Goal: Obtain resource: Obtain resource

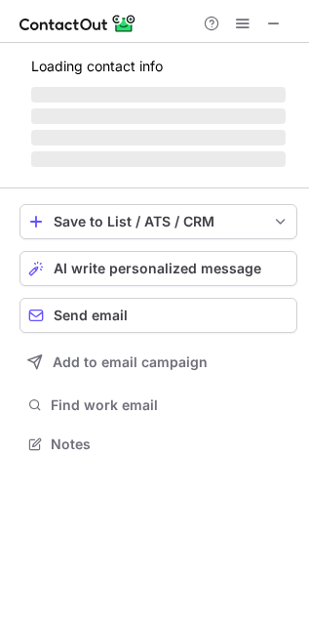
scroll to position [425, 309]
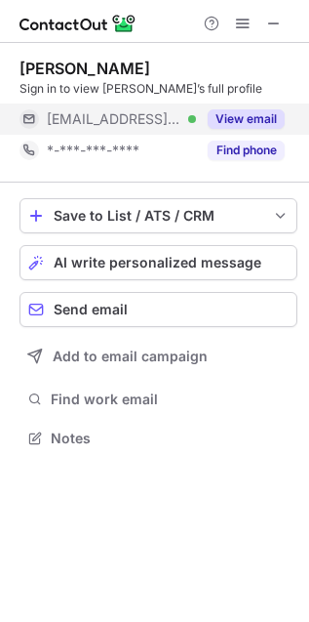
click at [266, 124] on button "View email" at bounding box center [246, 119] width 77 height 20
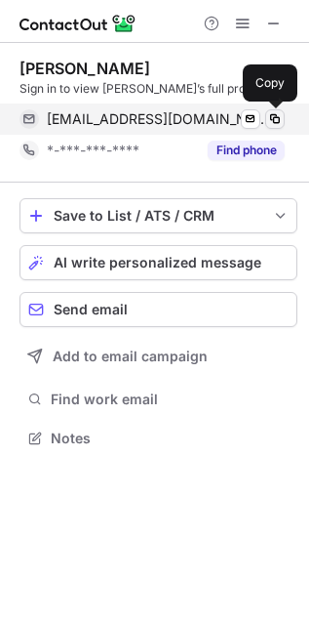
click at [276, 122] on span at bounding box center [275, 119] width 16 height 16
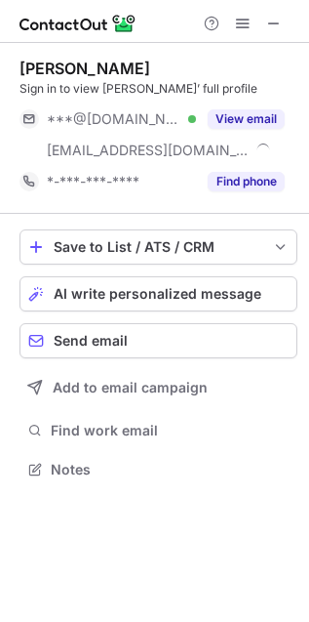
scroll to position [456, 309]
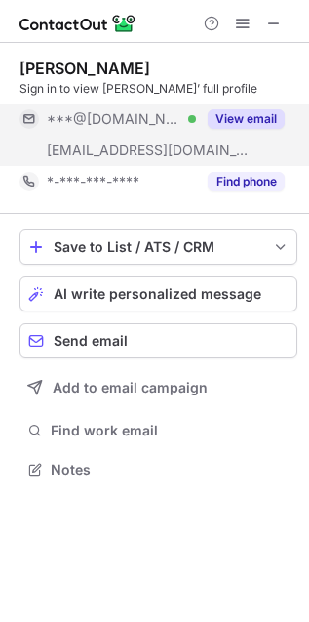
click at [256, 109] on button "View email" at bounding box center [246, 119] width 77 height 20
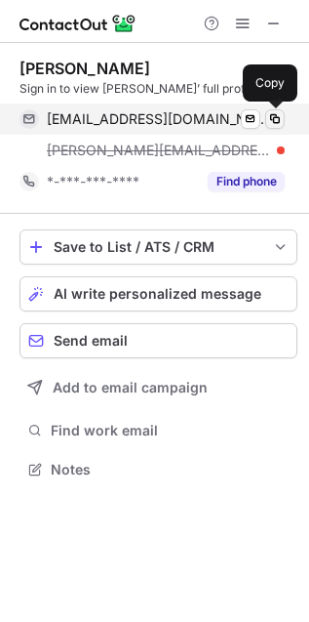
click at [278, 116] on span at bounding box center [275, 119] width 16 height 16
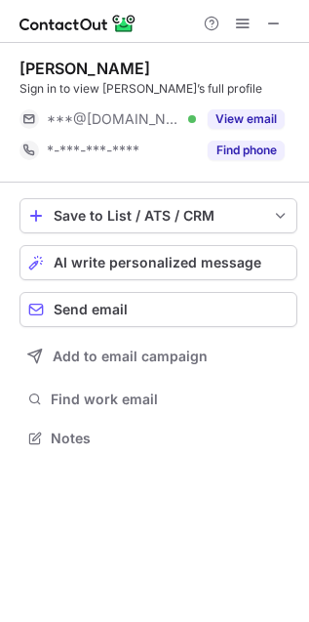
scroll to position [425, 309]
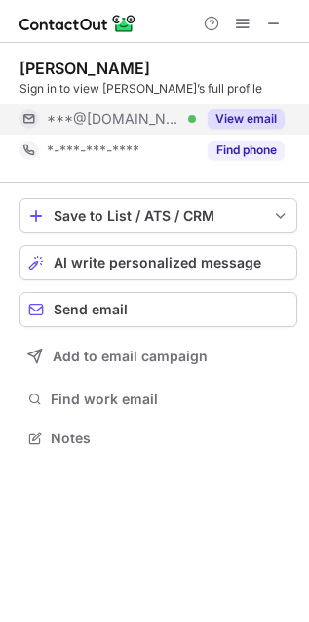
click at [264, 122] on button "View email" at bounding box center [246, 119] width 77 height 20
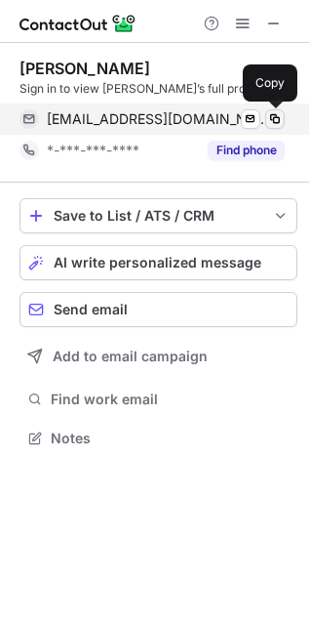
click at [278, 118] on span at bounding box center [275, 119] width 16 height 16
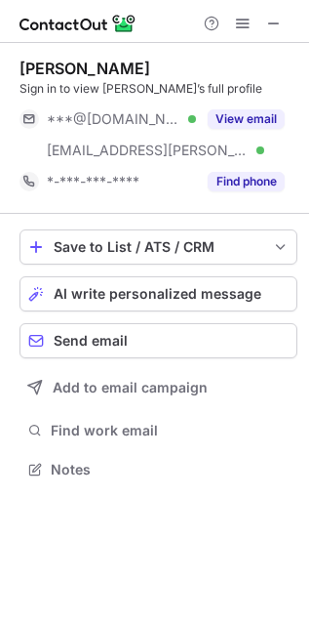
scroll to position [456, 309]
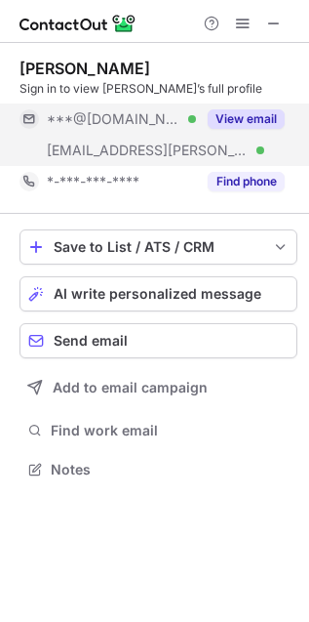
click at [257, 116] on button "View email" at bounding box center [246, 119] width 77 height 20
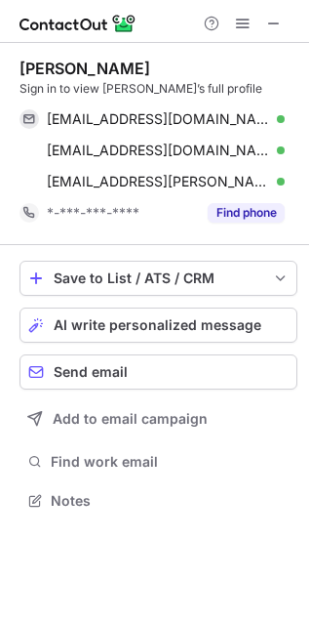
scroll to position [486, 309]
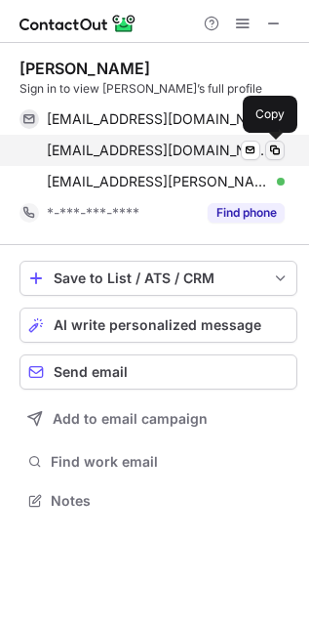
click at [276, 148] on span at bounding box center [275, 151] width 16 height 16
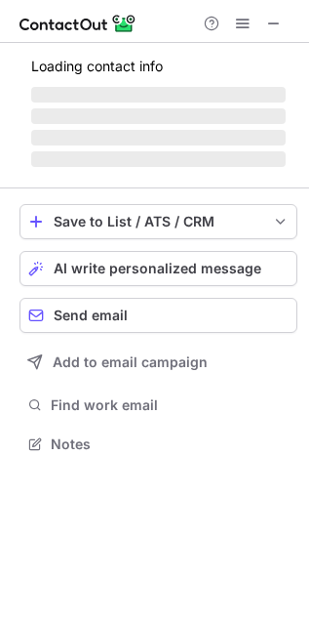
scroll to position [425, 309]
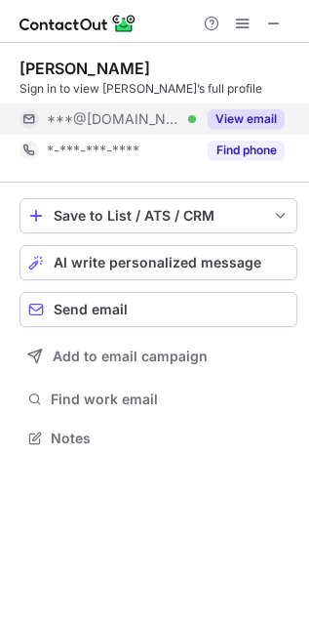
click at [266, 115] on button "View email" at bounding box center [246, 119] width 77 height 20
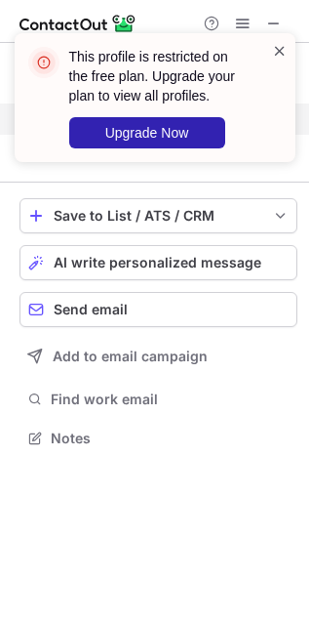
click at [285, 57] on span at bounding box center [280, 51] width 16 height 20
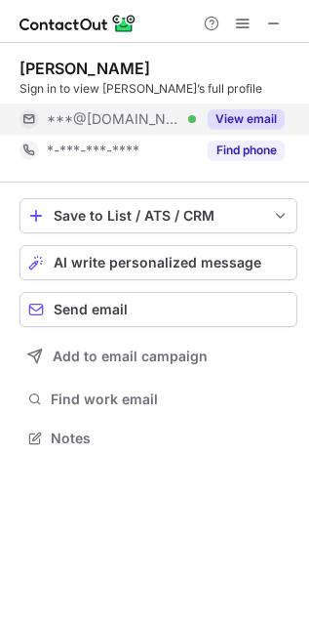
click at [231, 109] on button "View email" at bounding box center [246, 119] width 77 height 20
click at [231, 110] on div "***@[DOMAIN_NAME]" at bounding box center [166, 119] width 238 height 18
